Goal: Task Accomplishment & Management: Use online tool/utility

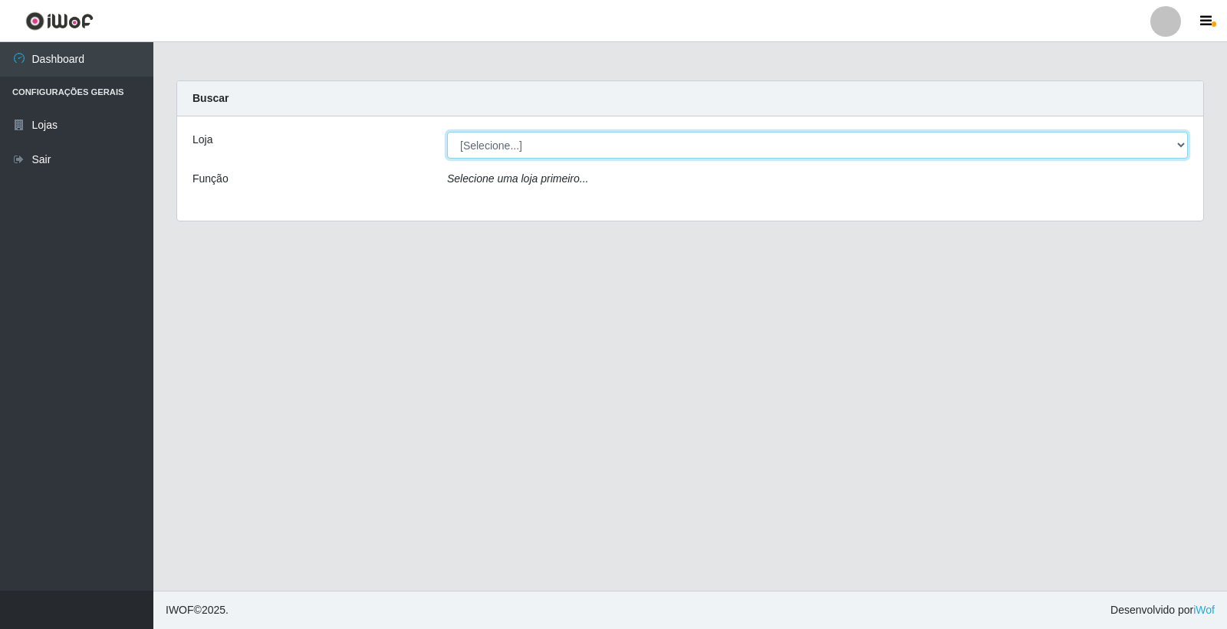
click at [493, 141] on select "[Selecione...] O Filezão - Centenário" at bounding box center [817, 145] width 741 height 27
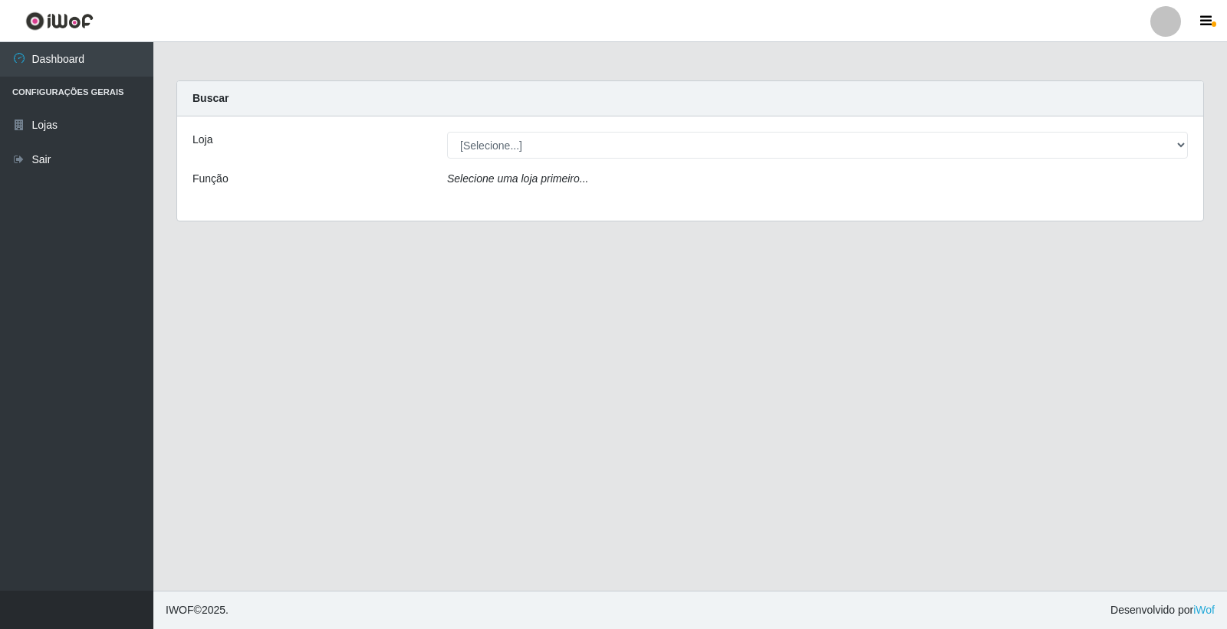
drag, startPoint x: 521, startPoint y: 203, endPoint x: 538, endPoint y: 196, distance: 18.5
click at [521, 203] on div "Loja [Selecione...] O Filezão - Centenário Função Selecione uma loja primeiro..." at bounding box center [690, 169] width 1026 height 104
click at [535, 181] on icon "Selecione uma loja primeiro..." at bounding box center [517, 179] width 141 height 12
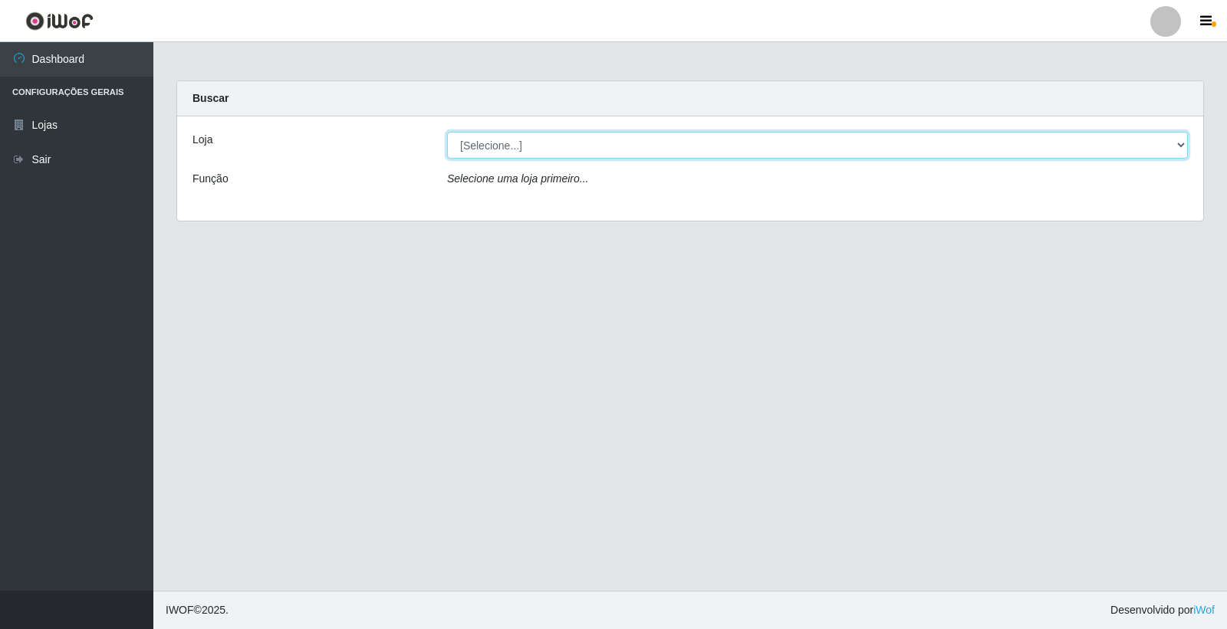
click at [503, 133] on select "[Selecione...] O Filezão - Centenário" at bounding box center [817, 145] width 741 height 27
select select "203"
click at [447, 132] on select "[Selecione...] O Filezão - Centenário" at bounding box center [817, 145] width 741 height 27
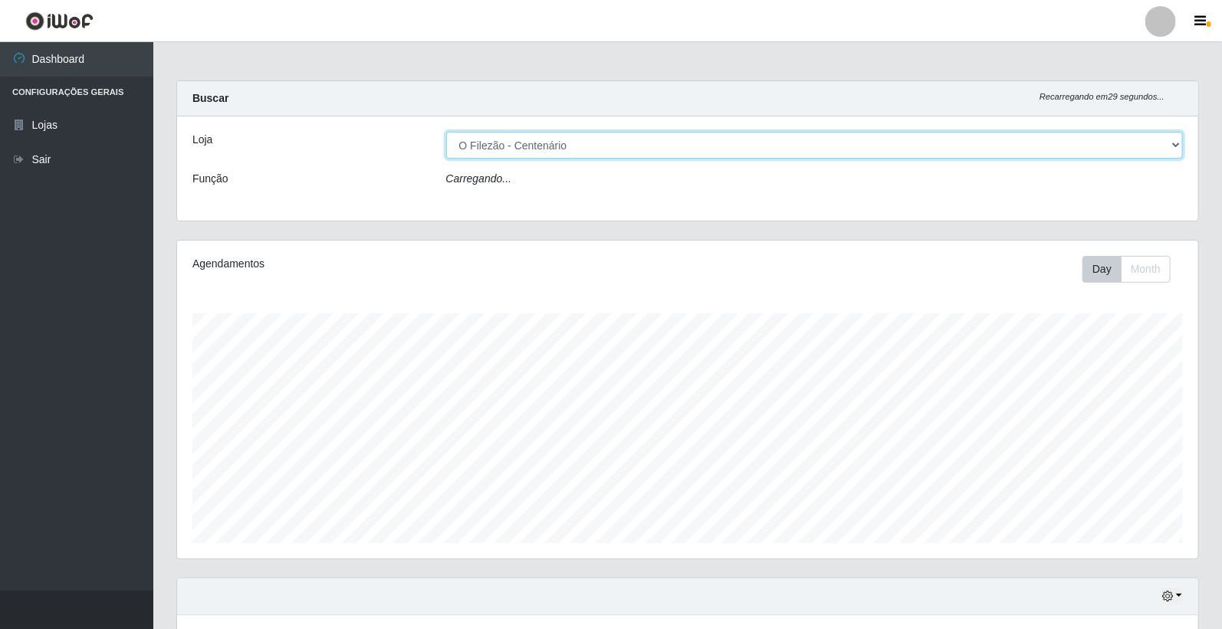
scroll to position [317, 1021]
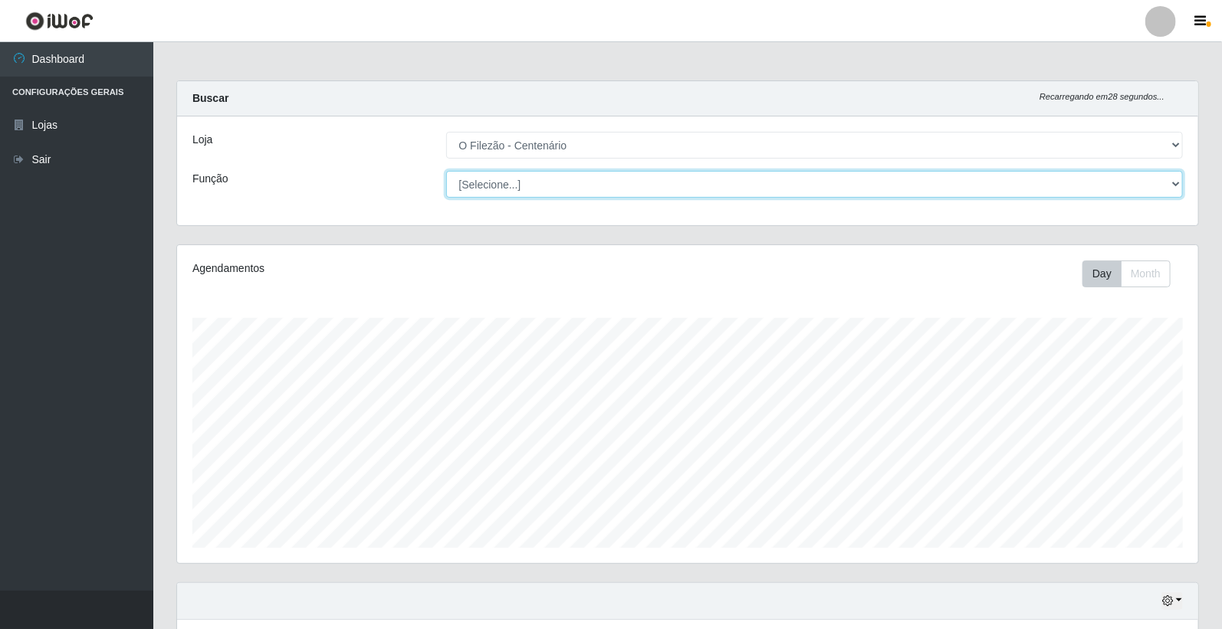
click at [486, 182] on select "[Selecione...] Auxiliar de Estacionamento Auxiliar de Estacionamento + Auxiliar…" at bounding box center [815, 184] width 738 height 27
select select "1"
click at [446, 171] on select "[Selecione...] Auxiliar de Estacionamento Auxiliar de Estacionamento + Auxiliar…" at bounding box center [815, 184] width 738 height 27
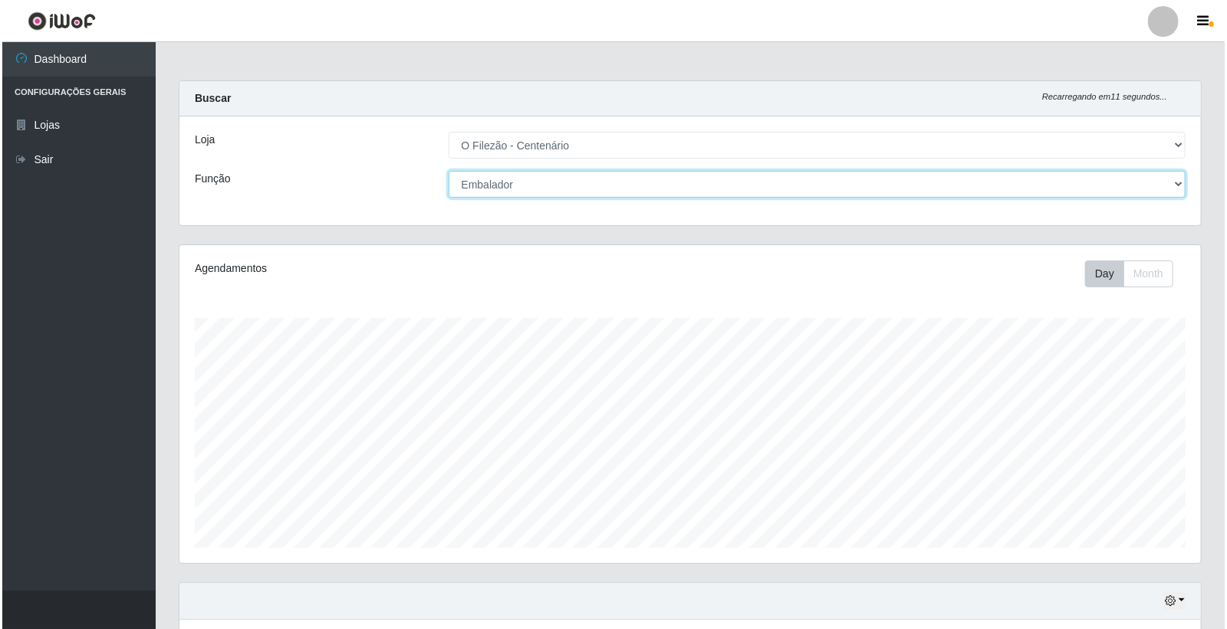
scroll to position [320, 0]
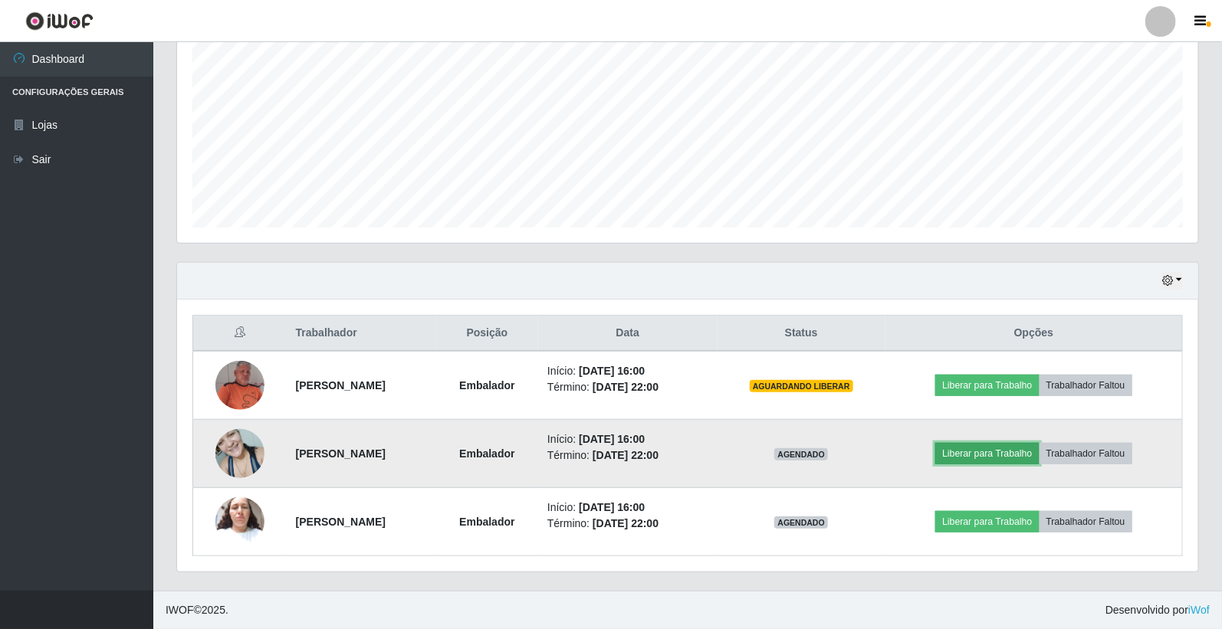
click at [984, 451] on button "Liberar para Trabalho" at bounding box center [987, 453] width 104 height 21
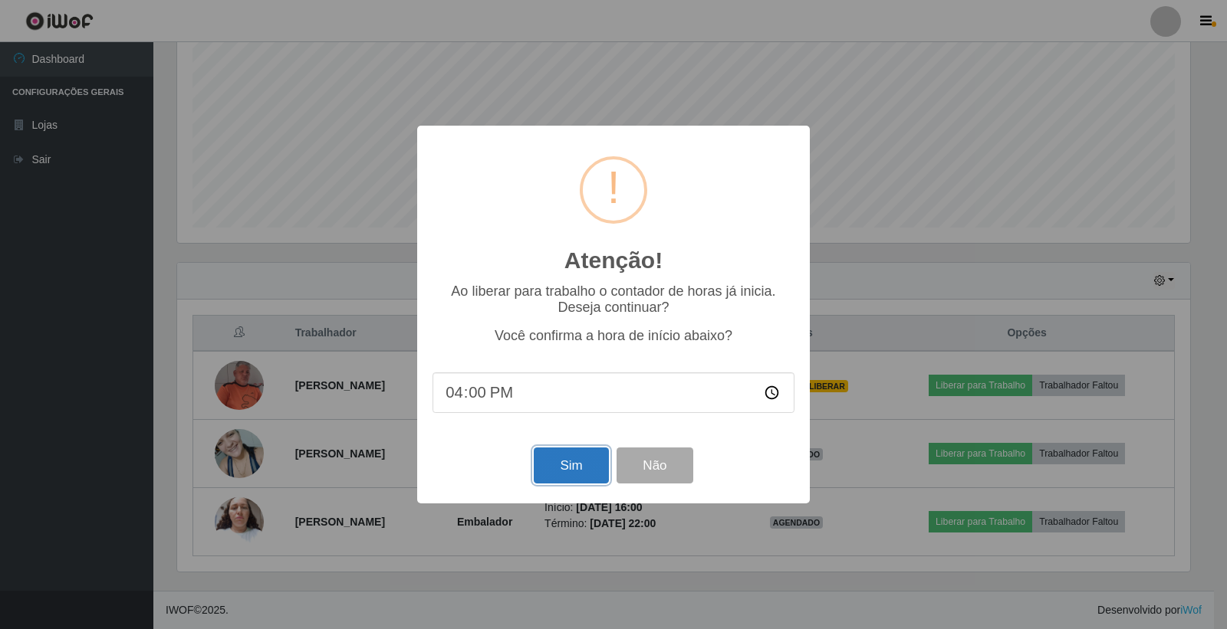
click at [549, 471] on button "Sim" at bounding box center [571, 466] width 74 height 36
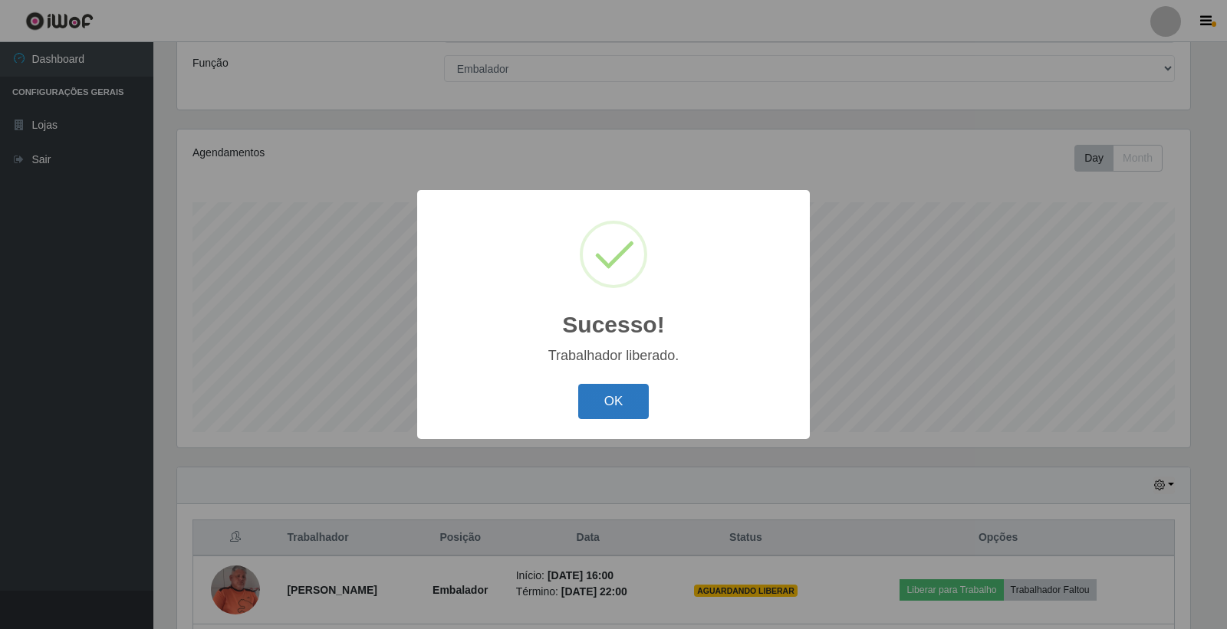
click at [606, 393] on button "OK" at bounding box center [613, 402] width 71 height 36
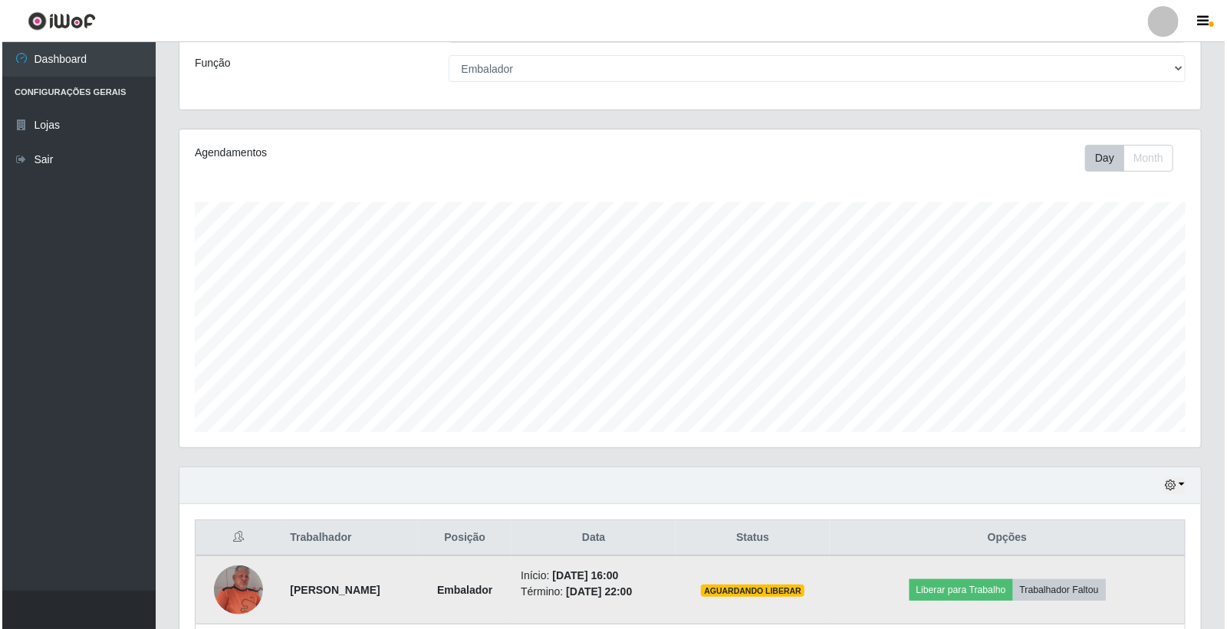
scroll to position [286, 0]
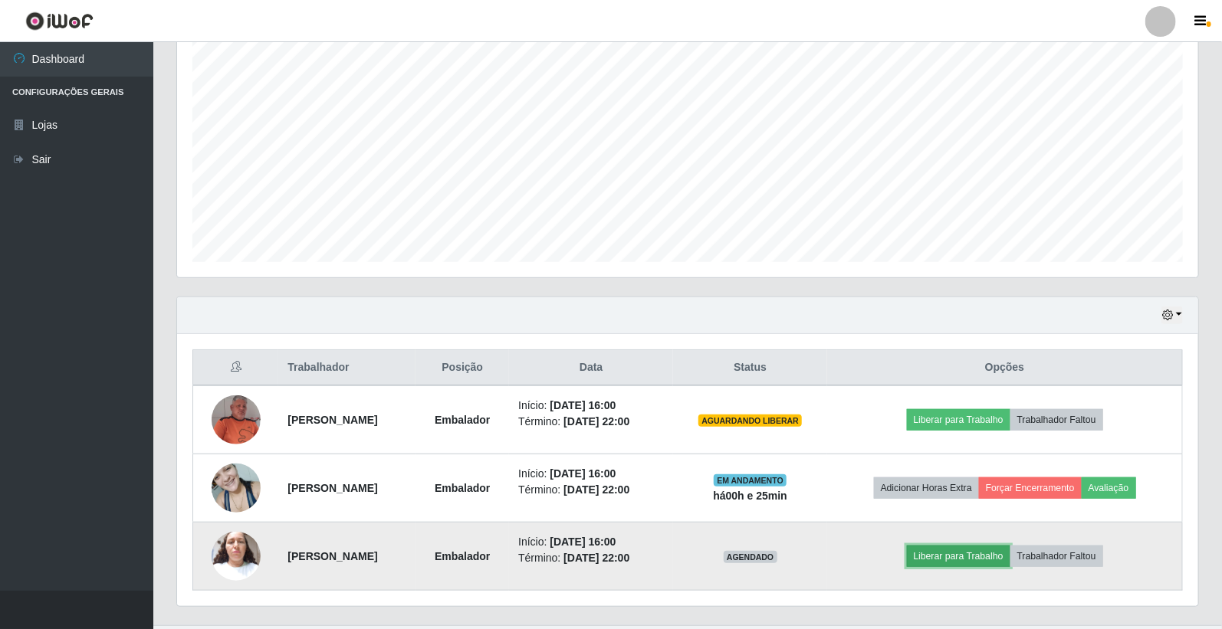
click at [987, 555] on button "Liberar para Trabalho" at bounding box center [959, 556] width 104 height 21
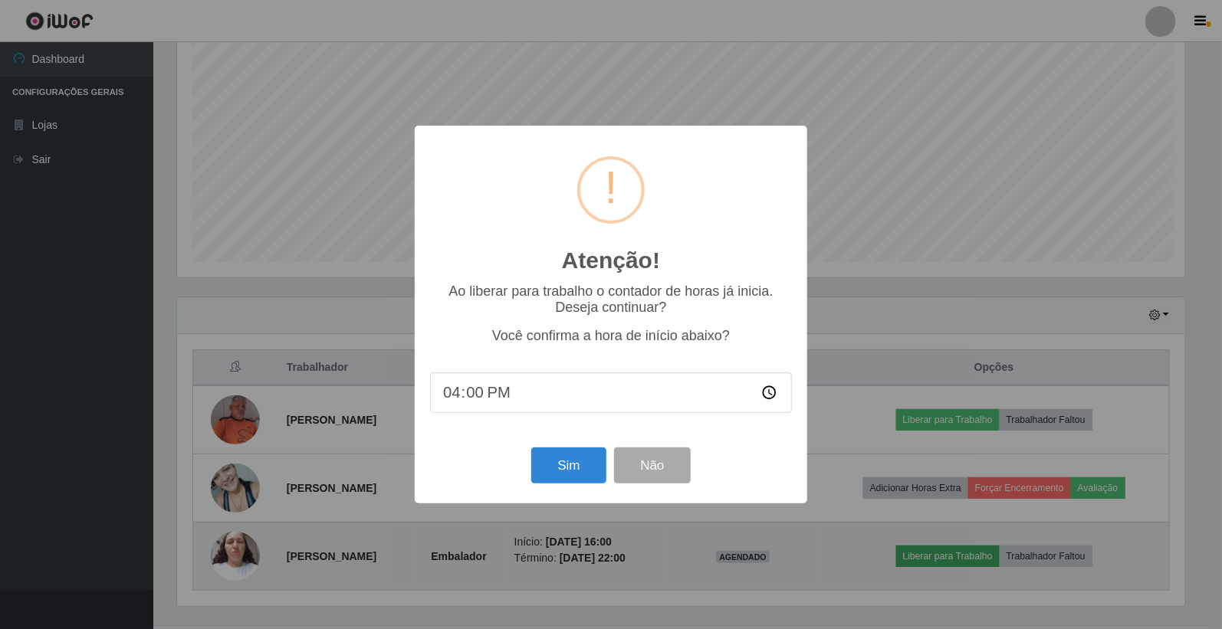
scroll to position [317, 1012]
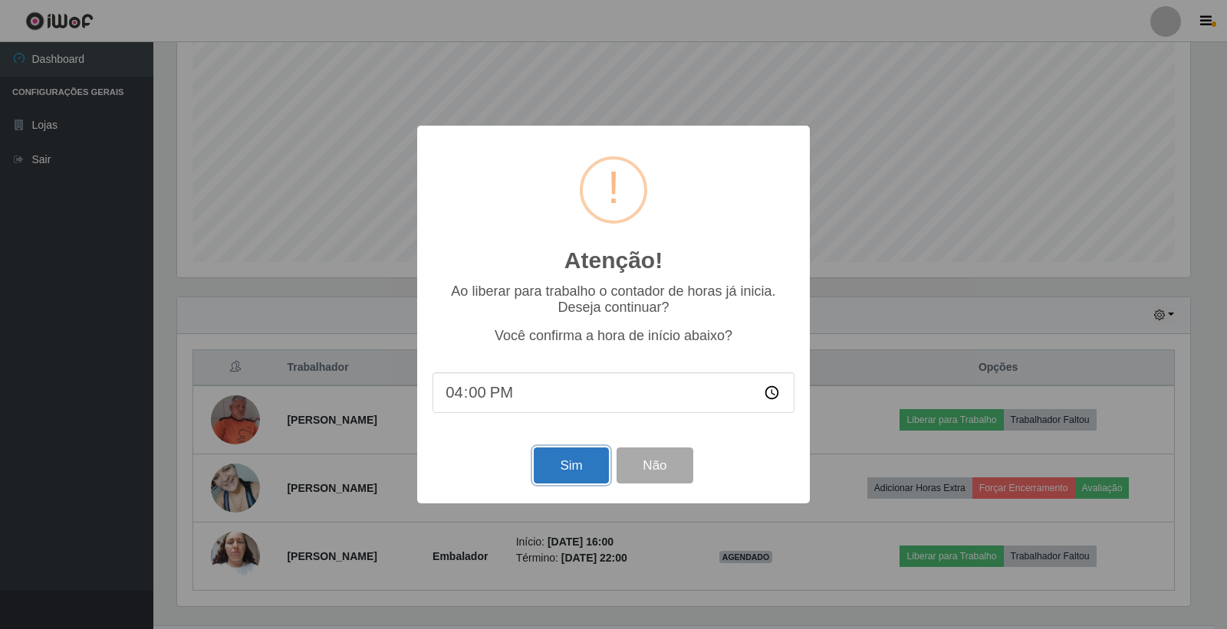
click at [581, 454] on button "Sim" at bounding box center [571, 466] width 74 height 36
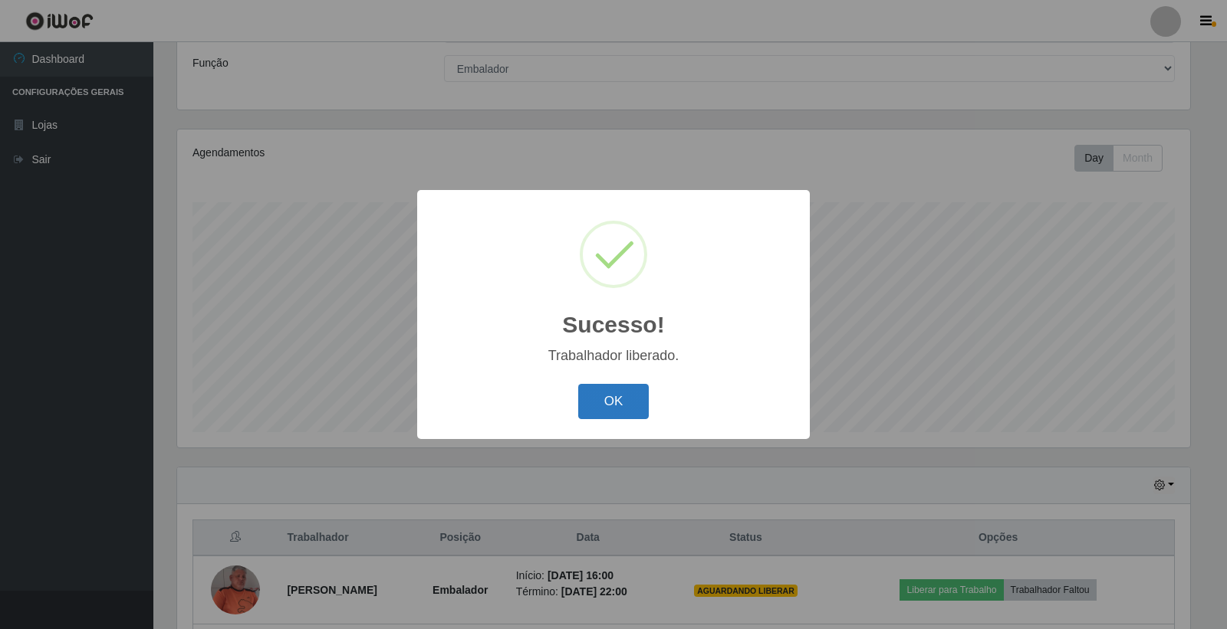
click at [609, 404] on button "OK" at bounding box center [613, 402] width 71 height 36
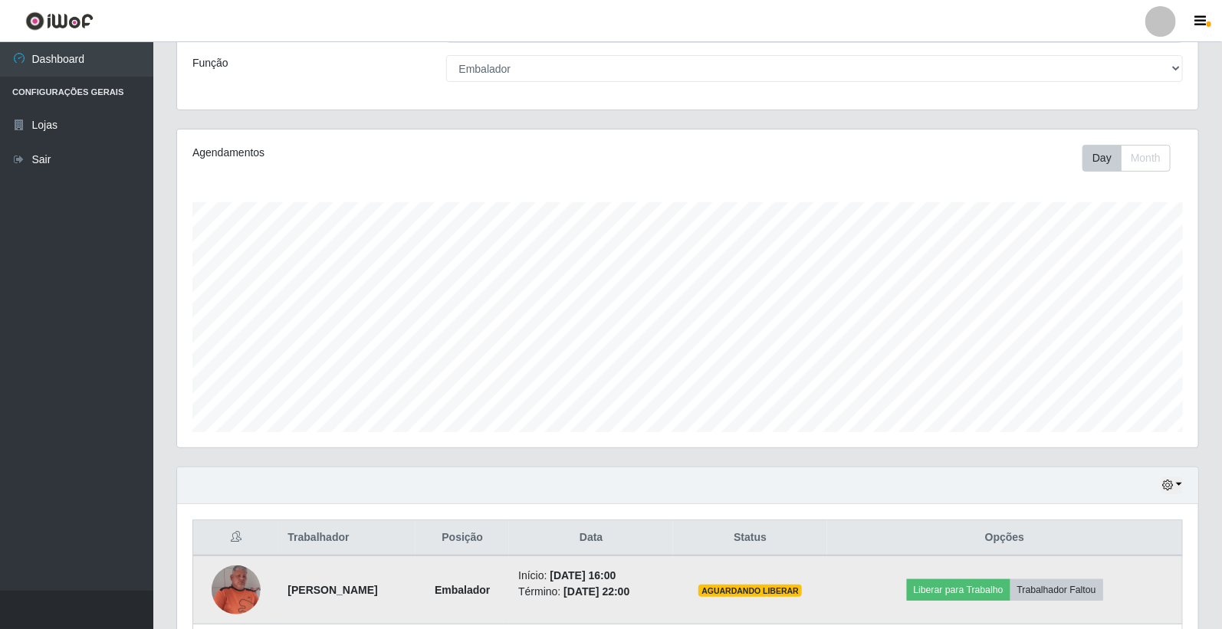
scroll to position [320, 0]
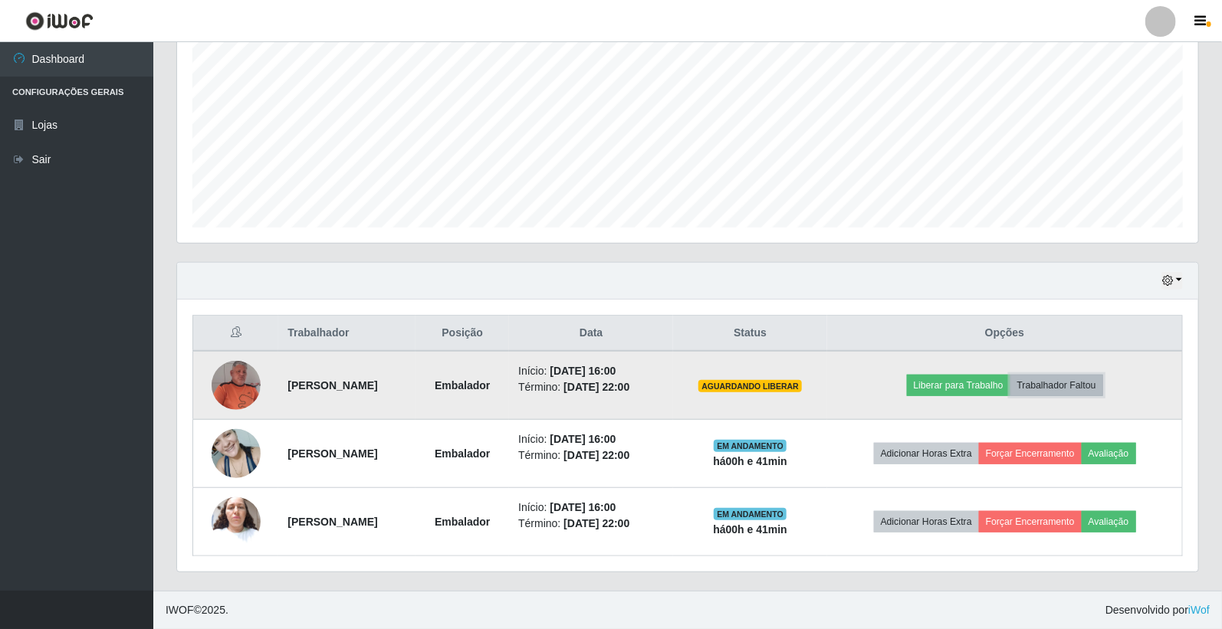
click at [1063, 385] on button "Trabalhador Faltou" at bounding box center [1057, 385] width 93 height 21
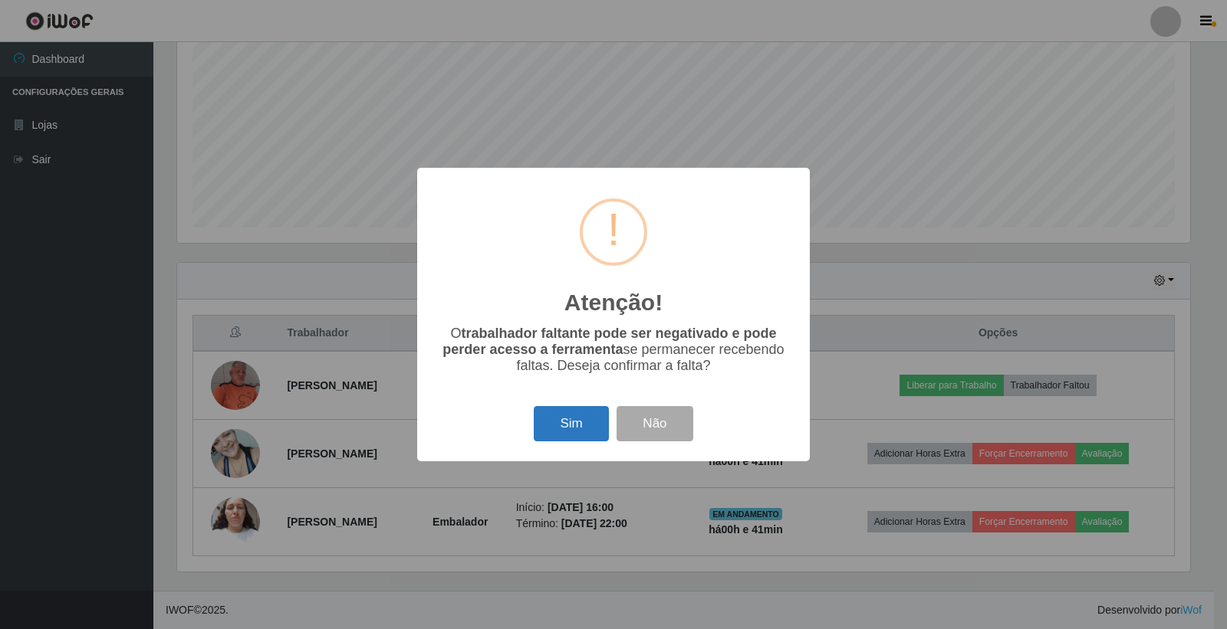
click at [558, 434] on button "Sim" at bounding box center [571, 424] width 74 height 36
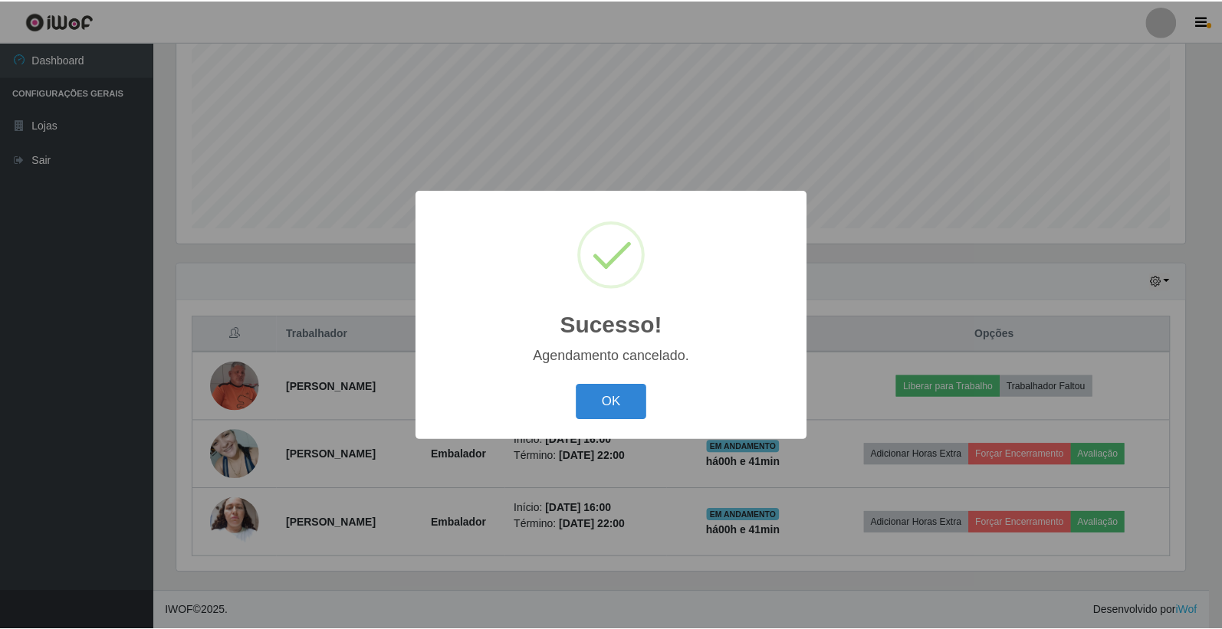
scroll to position [253, 0]
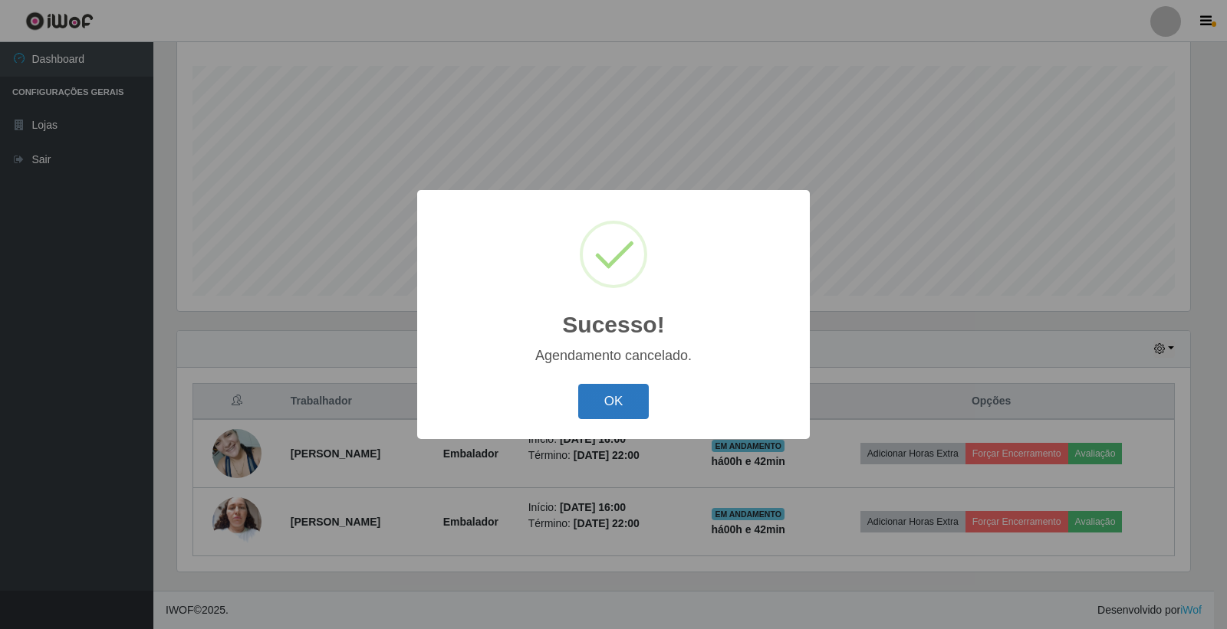
click at [608, 402] on button "OK" at bounding box center [613, 402] width 71 height 36
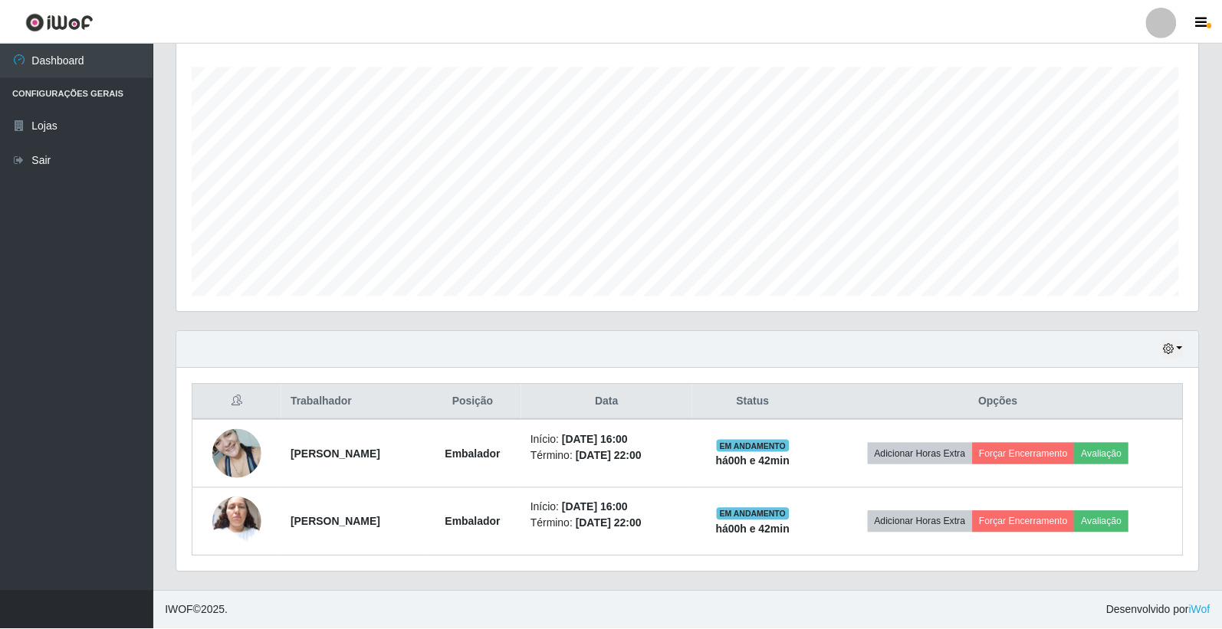
scroll to position [317, 1021]
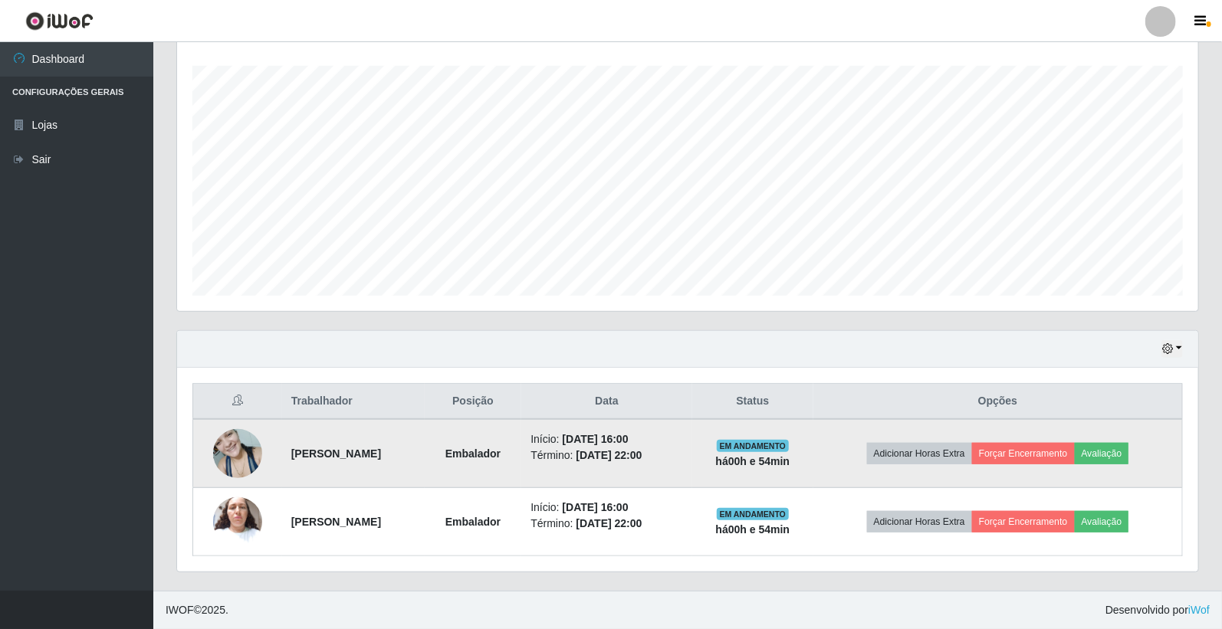
click at [692, 419] on td "Início: [DATE] 16:00 Término: [DATE] 22:00" at bounding box center [606, 453] width 170 height 69
